Goal: Information Seeking & Learning: Learn about a topic

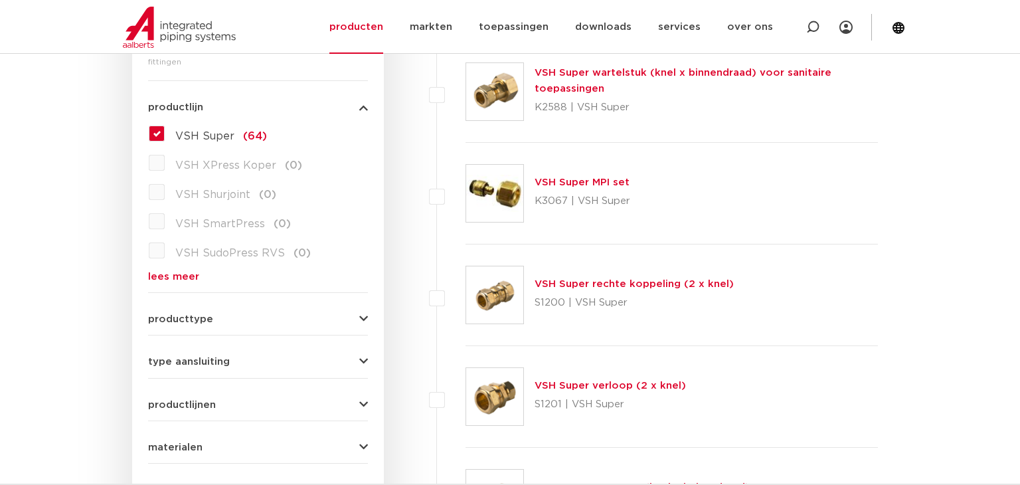
scroll to position [346, 0]
click at [165, 133] on label "VSH Super (64)" at bounding box center [216, 134] width 102 height 21
click at [0, 0] on input "VSH Super (64)" at bounding box center [0, 0] width 0 height 0
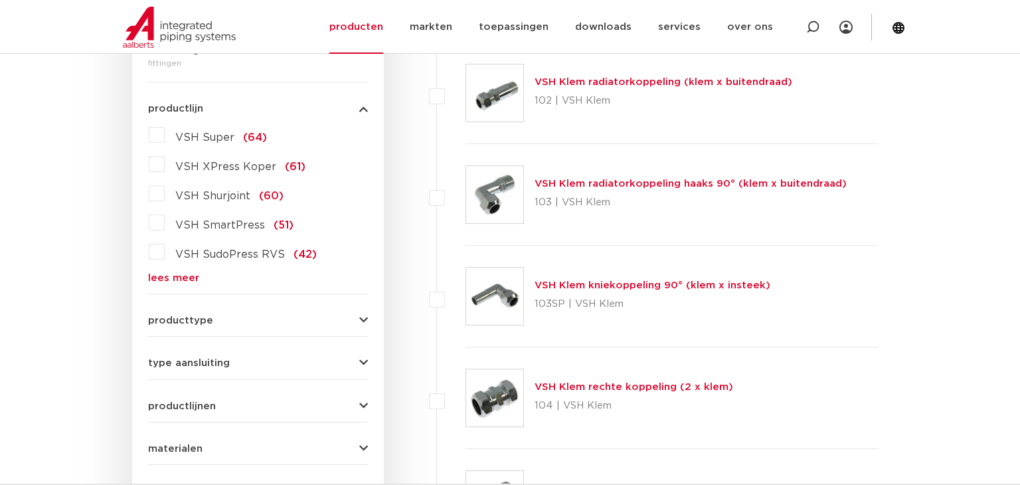
click at [174, 277] on link "lees meer" at bounding box center [258, 278] width 220 height 10
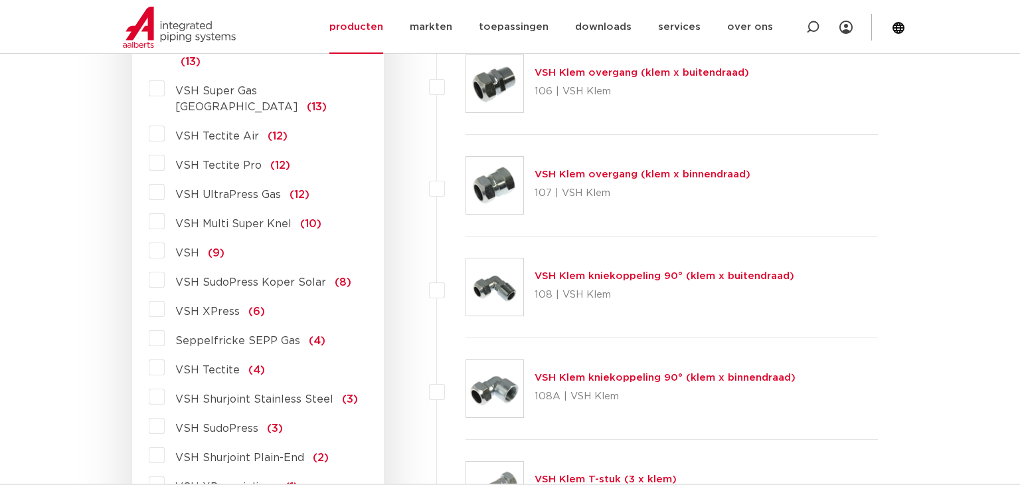
scroll to position [1166, 0]
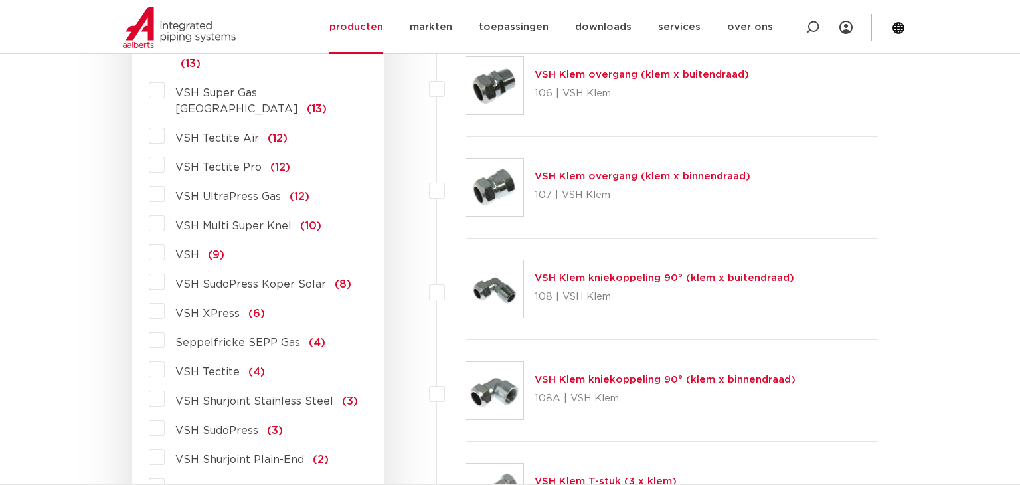
click at [165, 301] on label "VSH XPress (6)" at bounding box center [215, 310] width 100 height 21
click at [0, 0] on input "VSH XPress (6)" at bounding box center [0, 0] width 0 height 0
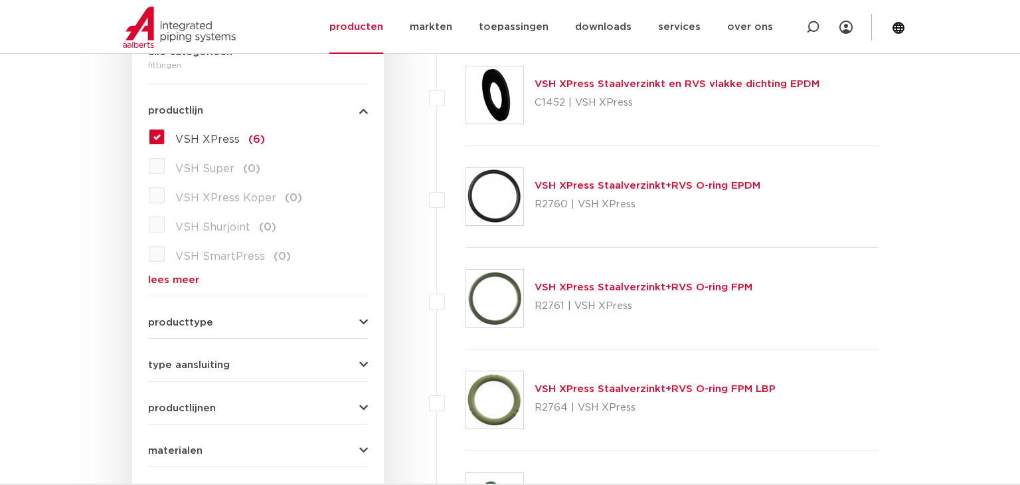
scroll to position [152, 0]
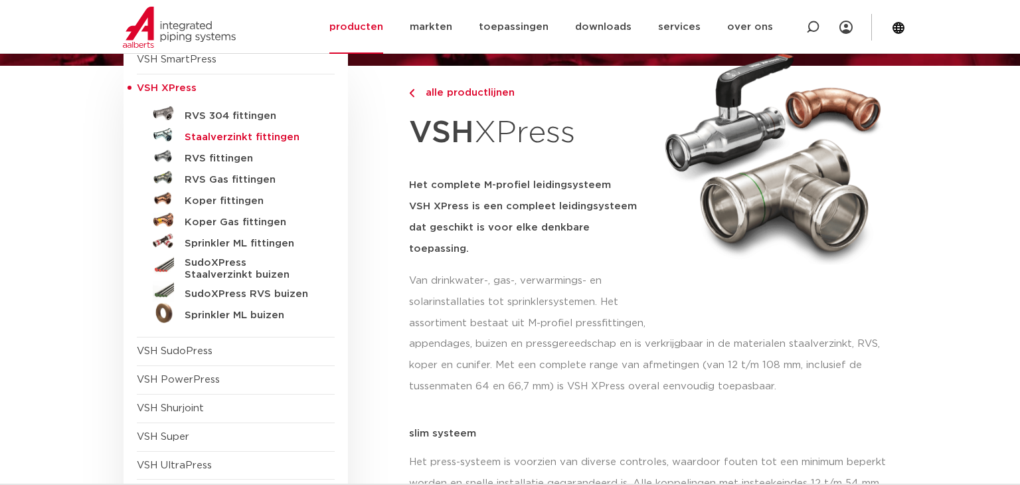
click at [273, 138] on h5 "Staalverzinkt fittingen" at bounding box center [250, 137] width 131 height 12
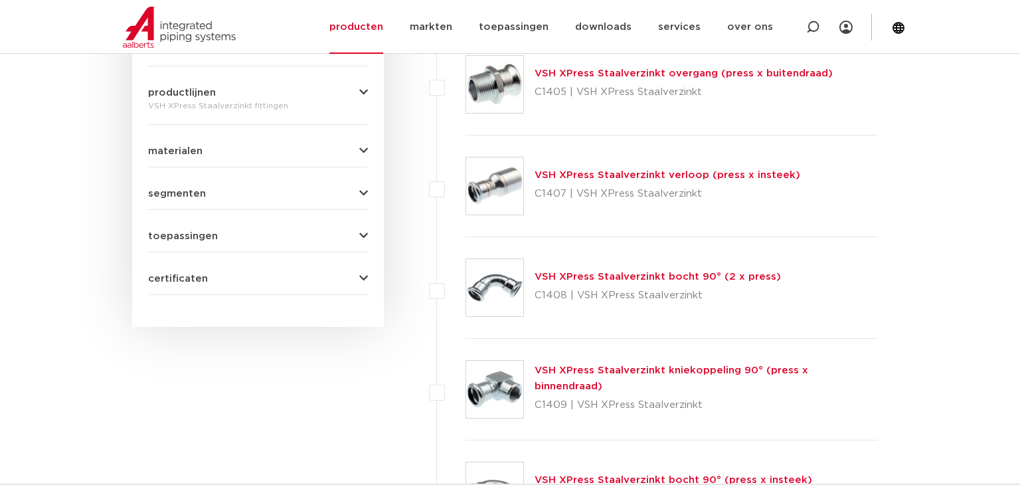
click at [595, 285] on p "C1408 | VSH XPress Staalverzinkt" at bounding box center [657, 295] width 246 height 21
click at [508, 297] on img at bounding box center [494, 287] width 57 height 57
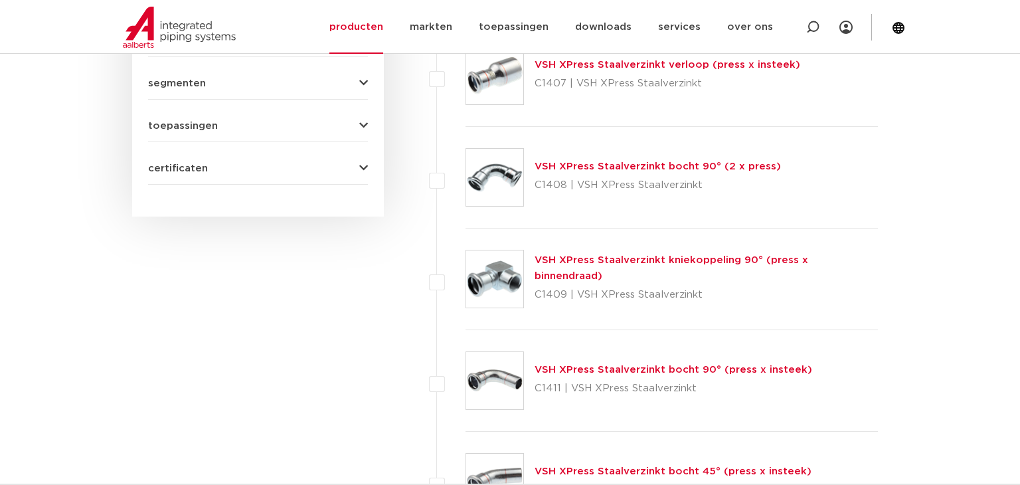
scroll to position [806, 0]
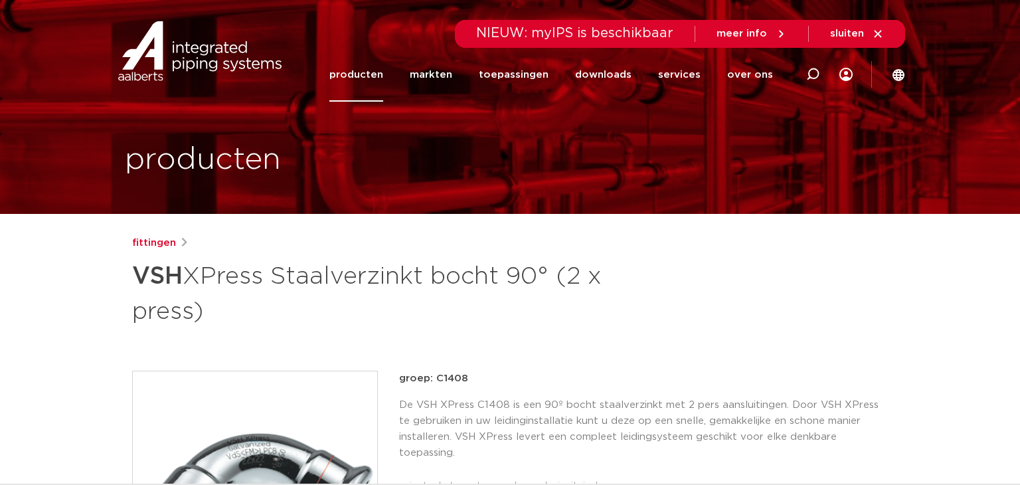
scroll to position [236, 0]
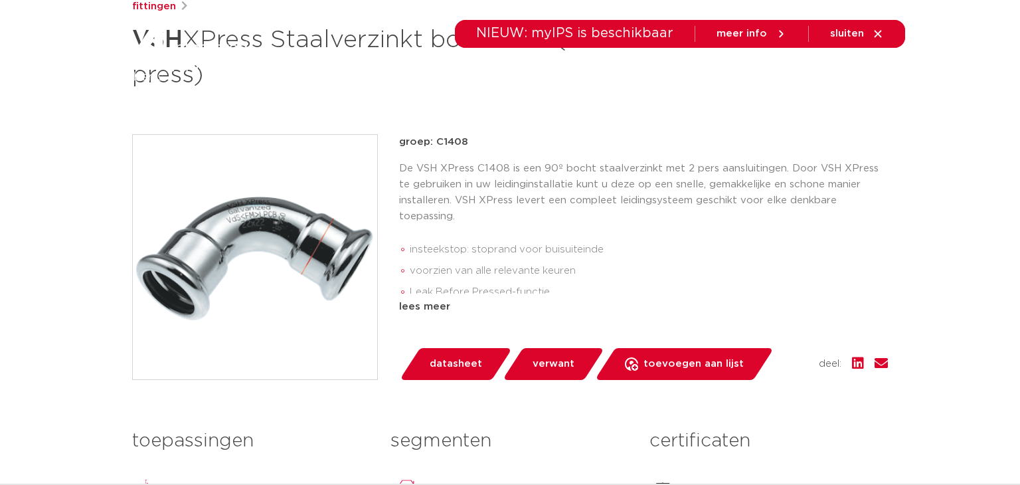
click at [459, 364] on span "datasheet" at bounding box center [455, 363] width 52 height 21
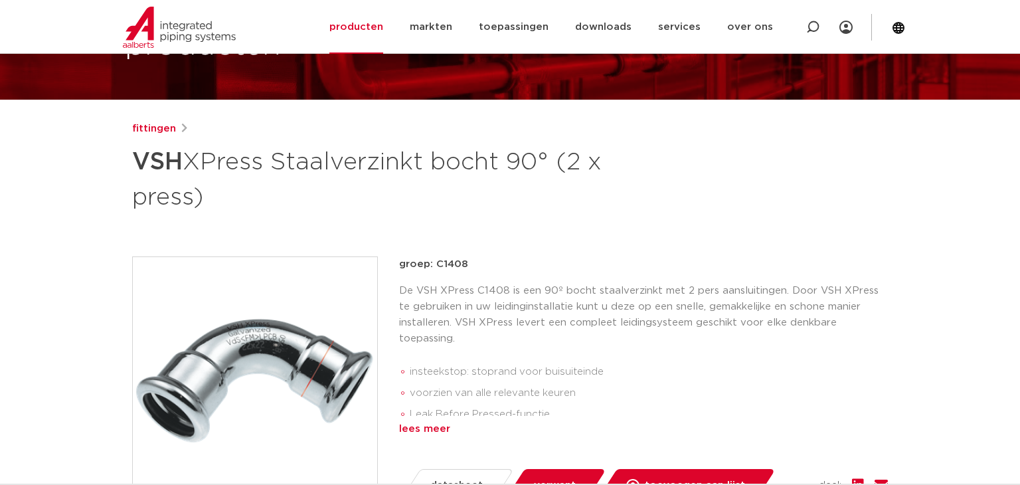
scroll to position [116, 0]
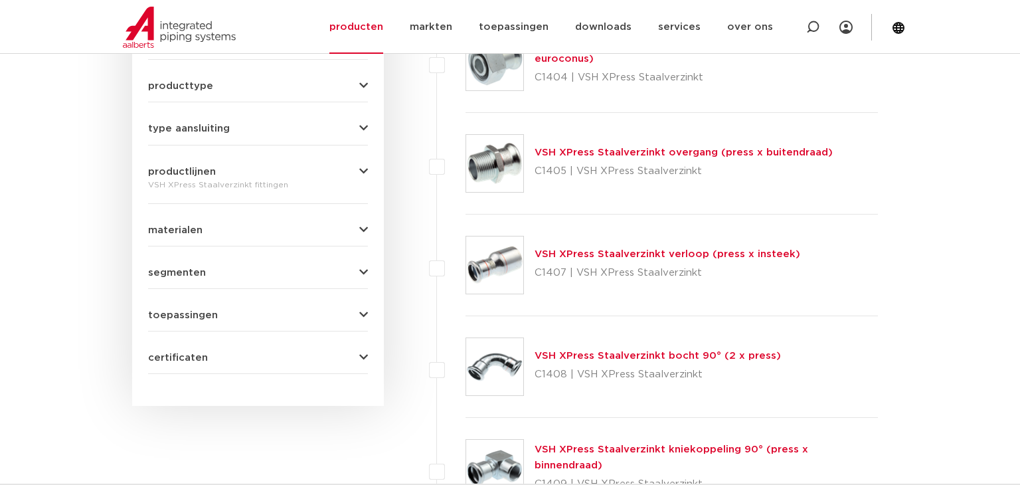
scroll to position [585, 0]
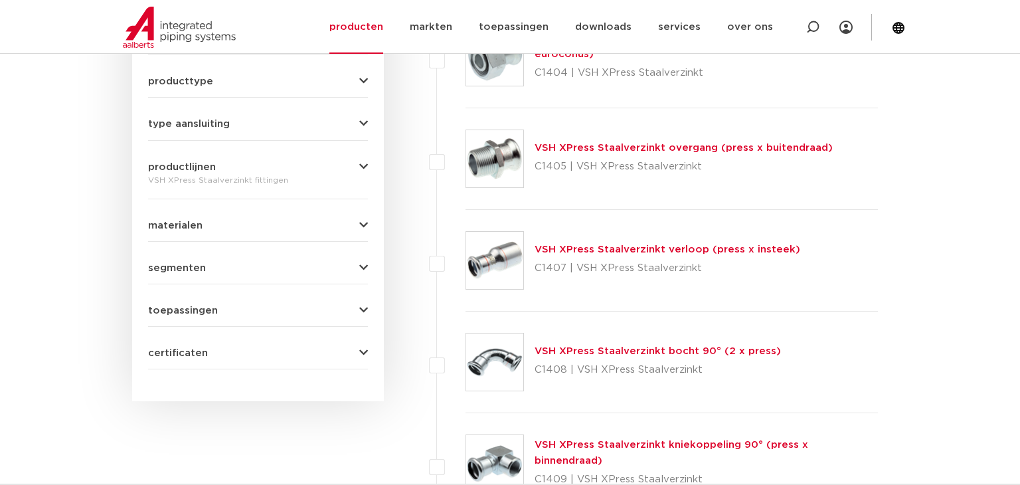
click at [666, 246] on link "VSH XPress Staalverzinkt verloop (press x insteek)" at bounding box center [667, 249] width 266 height 10
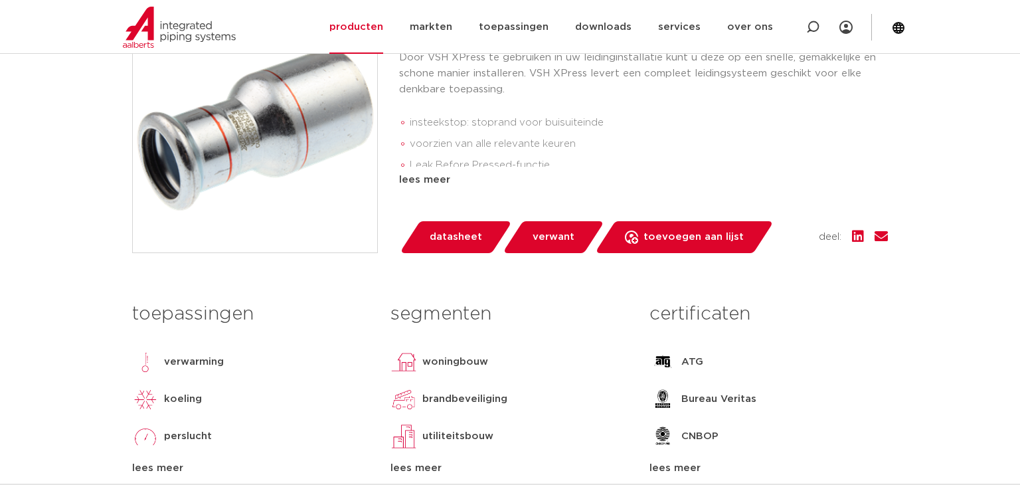
scroll to position [271, 0]
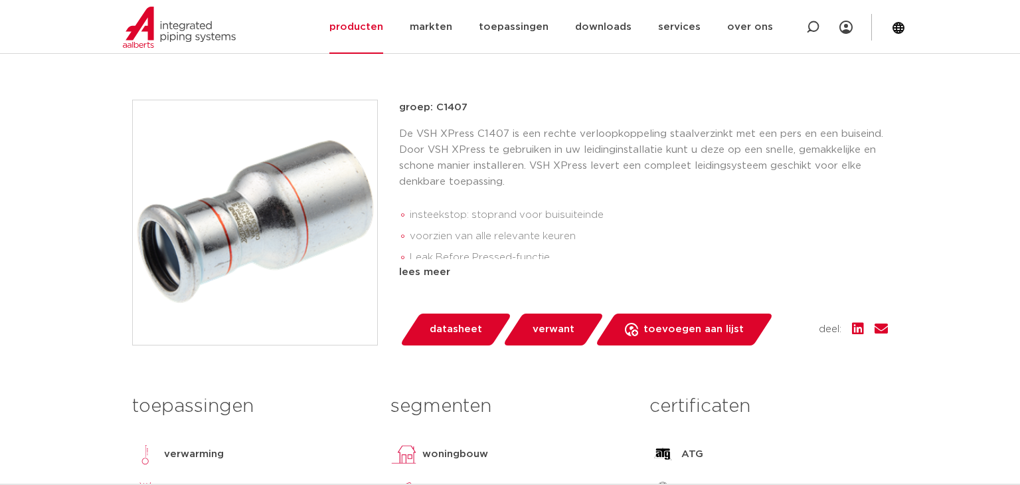
click at [459, 322] on span "datasheet" at bounding box center [455, 329] width 52 height 21
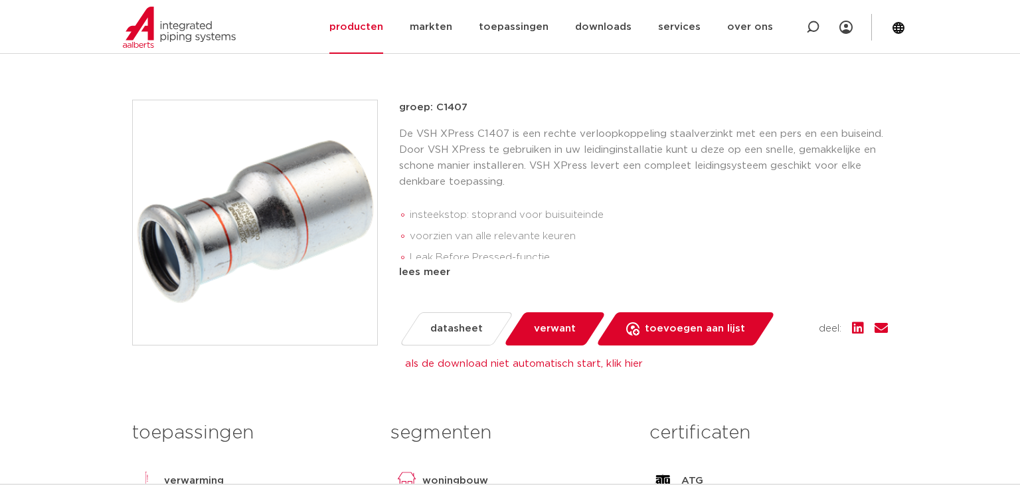
scroll to position [270, 0]
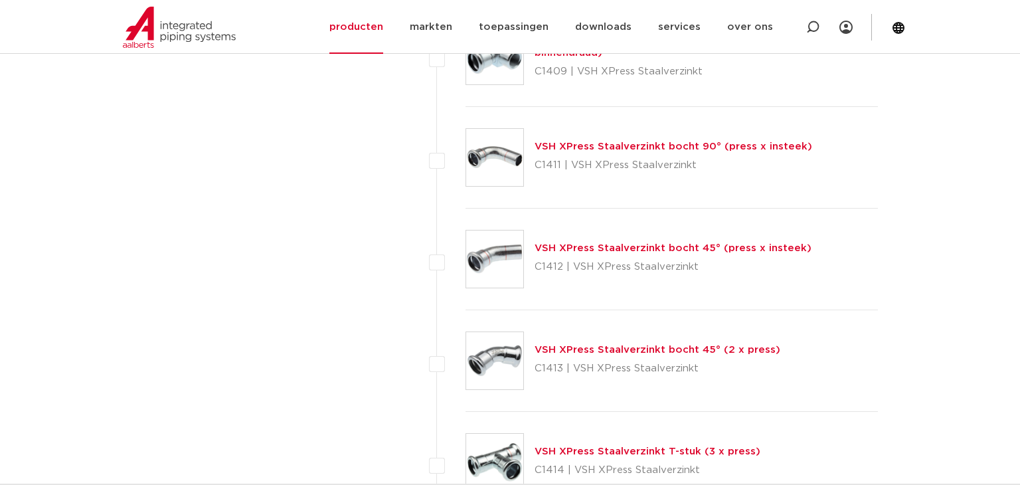
scroll to position [994, 0]
click at [638, 247] on link "VSH XPress Staalverzinkt bocht 45° (press x insteek)" at bounding box center [672, 247] width 277 height 10
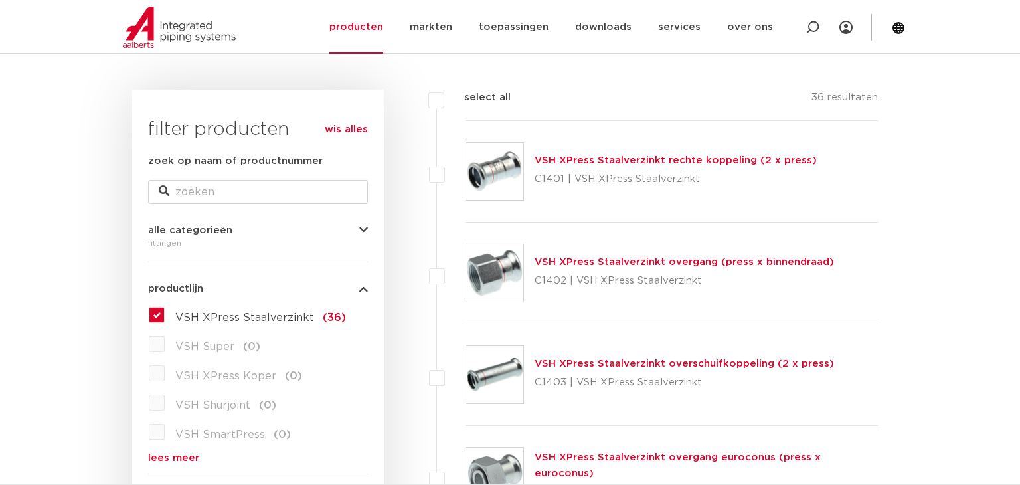
scroll to position [169, 0]
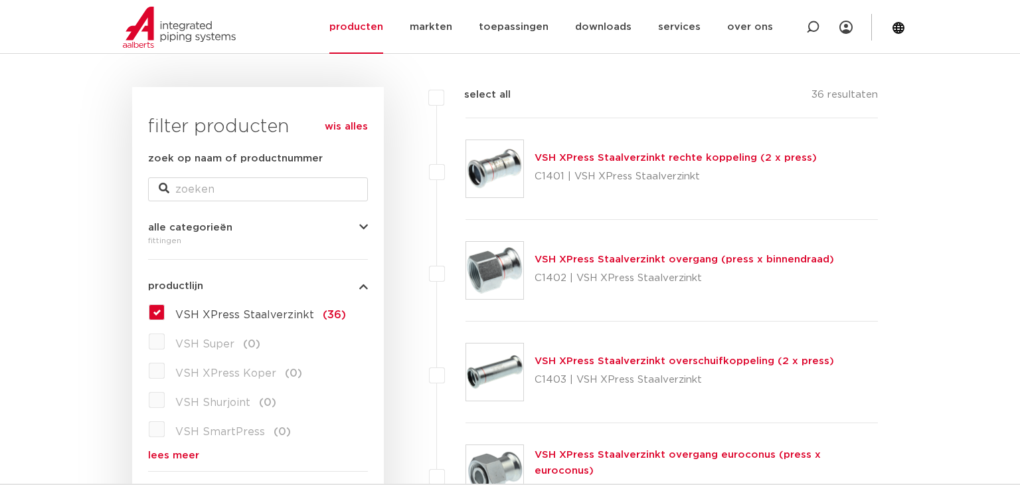
click at [698, 157] on link "VSH XPress Staalverzinkt rechte koppeling (2 x press)" at bounding box center [675, 158] width 282 height 10
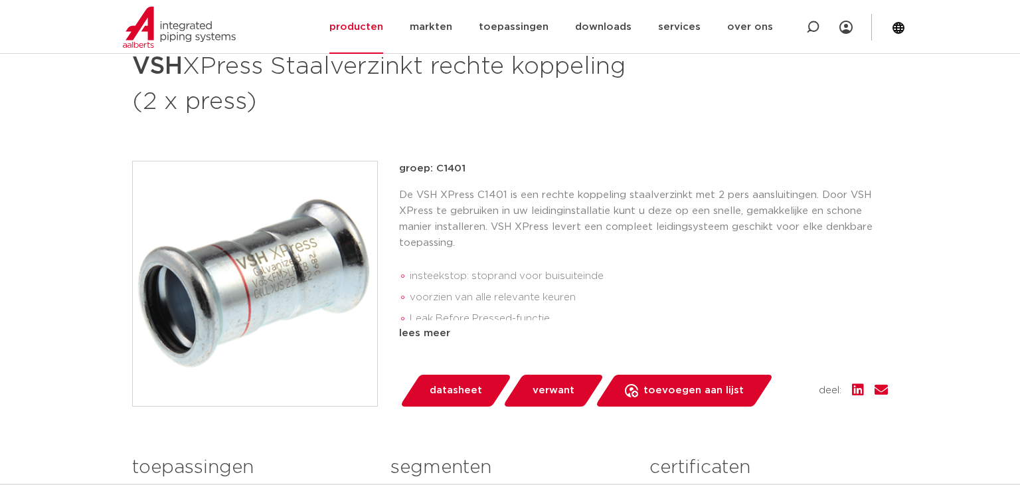
scroll to position [214, 0]
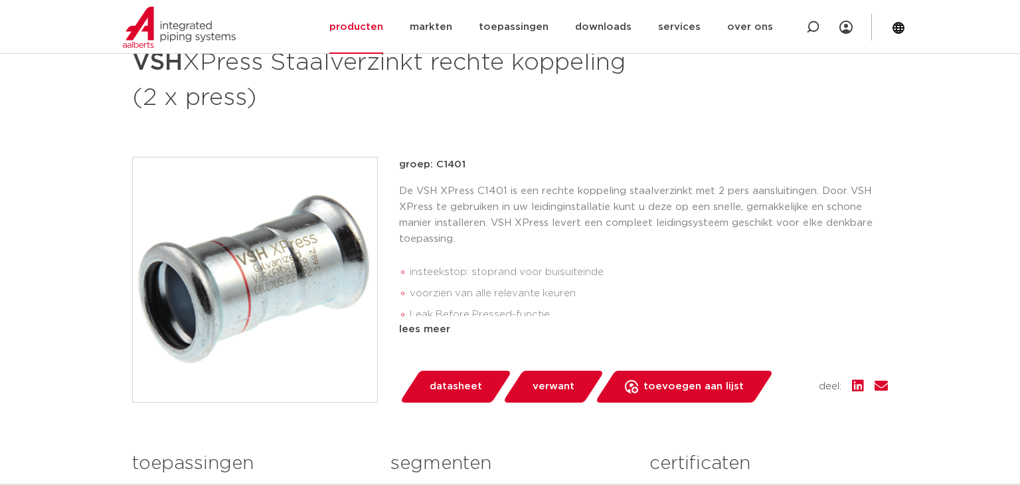
click at [447, 381] on span "datasheet" at bounding box center [455, 386] width 52 height 21
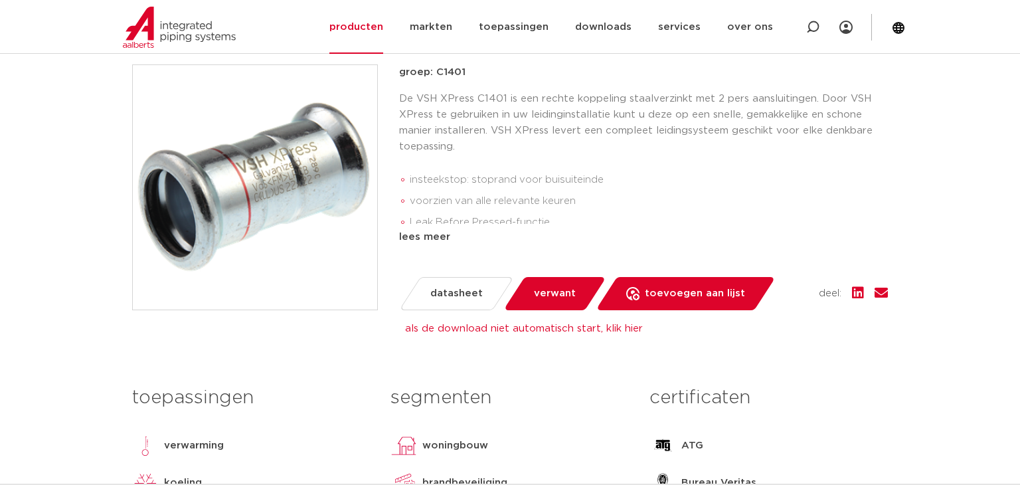
scroll to position [307, 1]
